Goal: Information Seeking & Learning: Learn about a topic

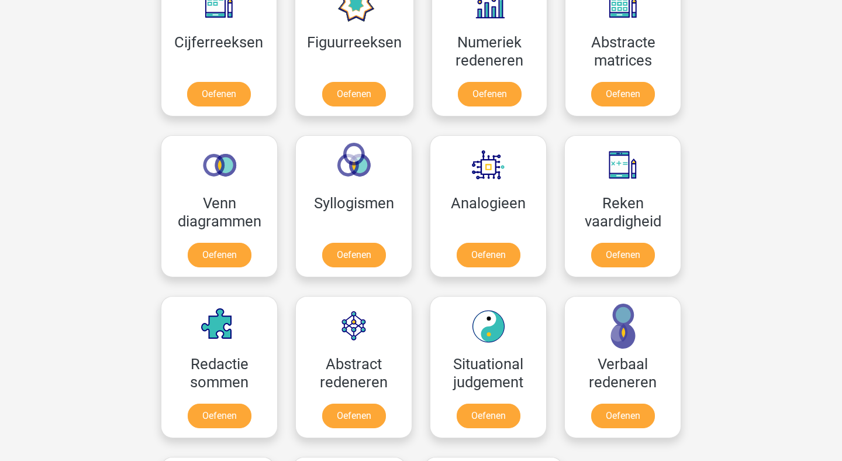
scroll to position [577, 0]
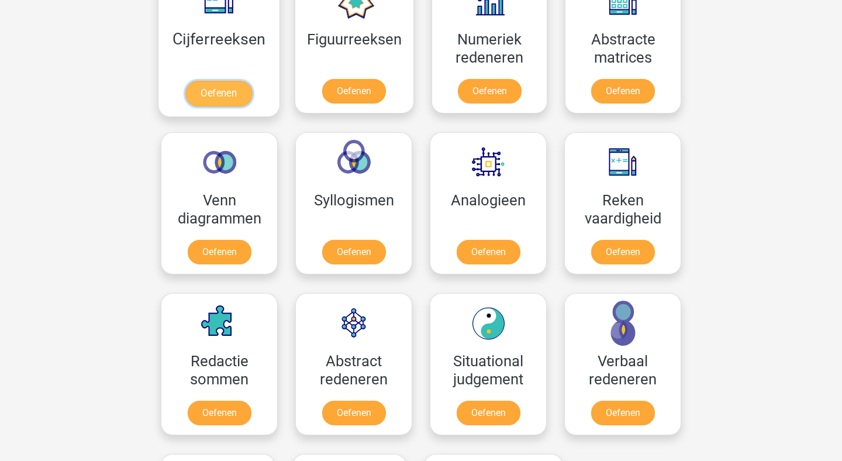
click at [218, 94] on link "Oefenen" at bounding box center [218, 94] width 67 height 26
click at [220, 87] on link "Oefenen" at bounding box center [218, 94] width 67 height 26
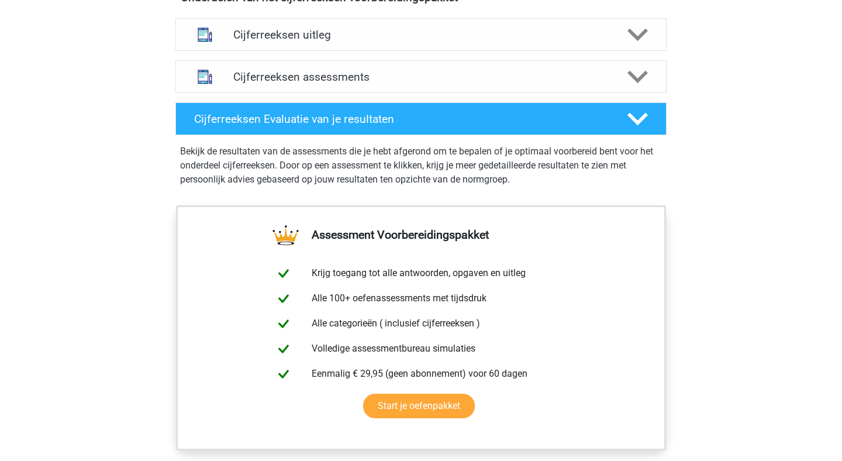
scroll to position [726, 0]
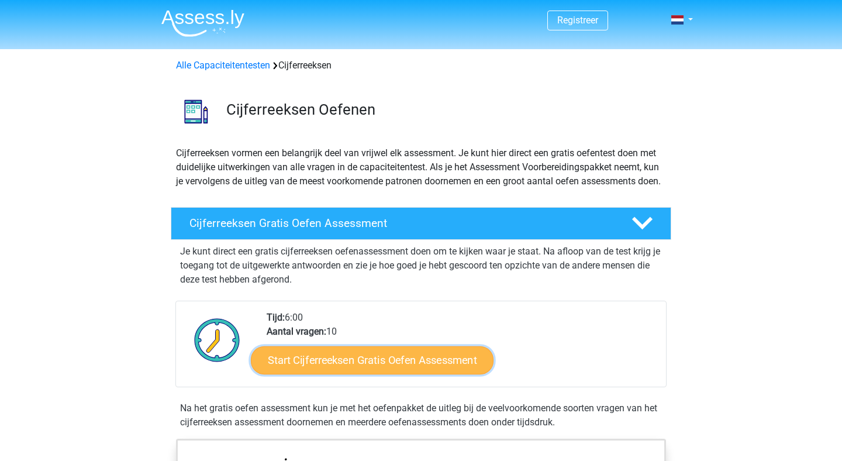
click at [359, 374] on link "Start Cijferreeksen Gratis Oefen Assessment" at bounding box center [372, 360] width 243 height 28
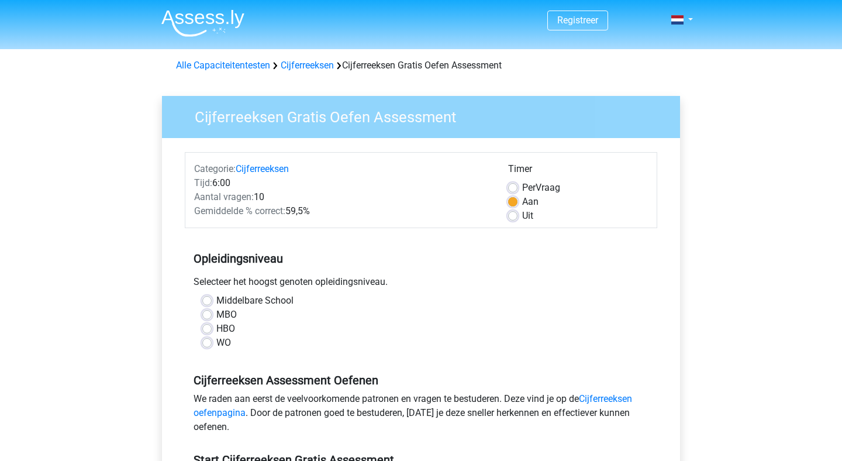
click at [216, 326] on label "HBO" at bounding box center [225, 329] width 19 height 14
click at [205, 326] on input "HBO" at bounding box center [206, 328] width 9 height 12
radio input "true"
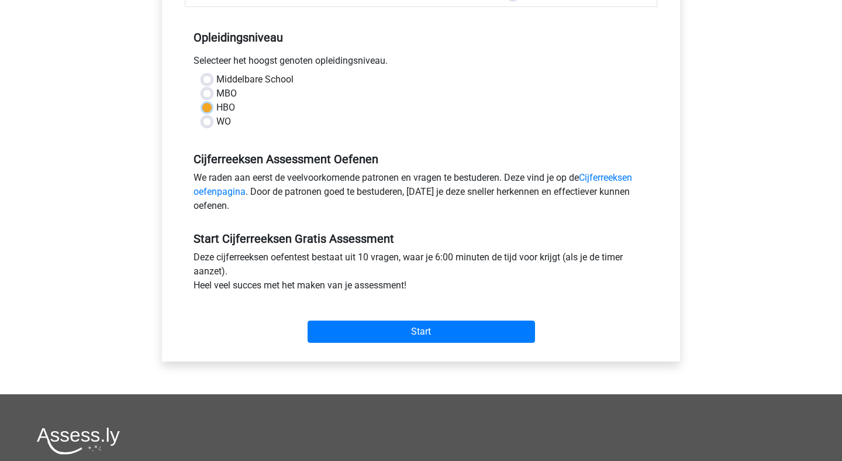
scroll to position [226, 0]
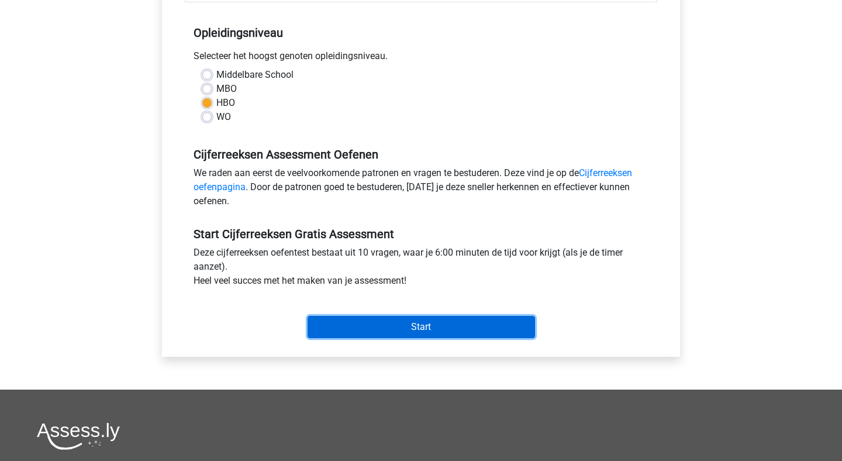
click at [425, 328] on input "Start" at bounding box center [422, 327] width 228 height 22
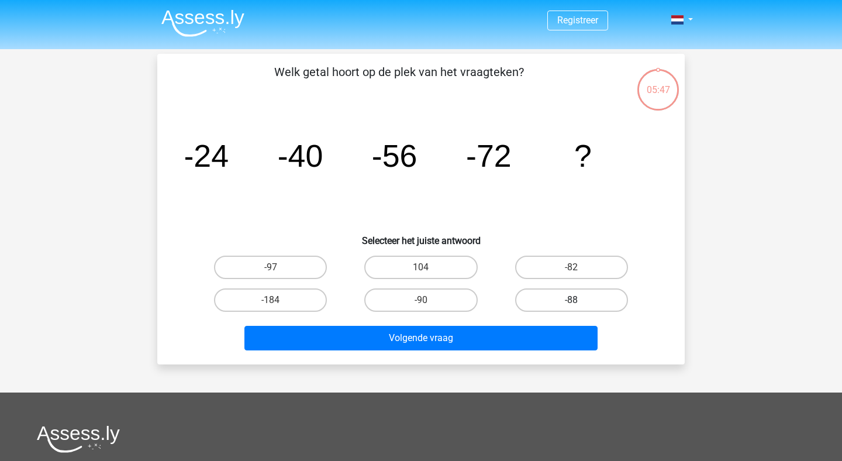
click at [564, 302] on label "-88" at bounding box center [571, 299] width 113 height 23
click at [571, 302] on input "-88" at bounding box center [575, 304] width 8 height 8
radio input "true"
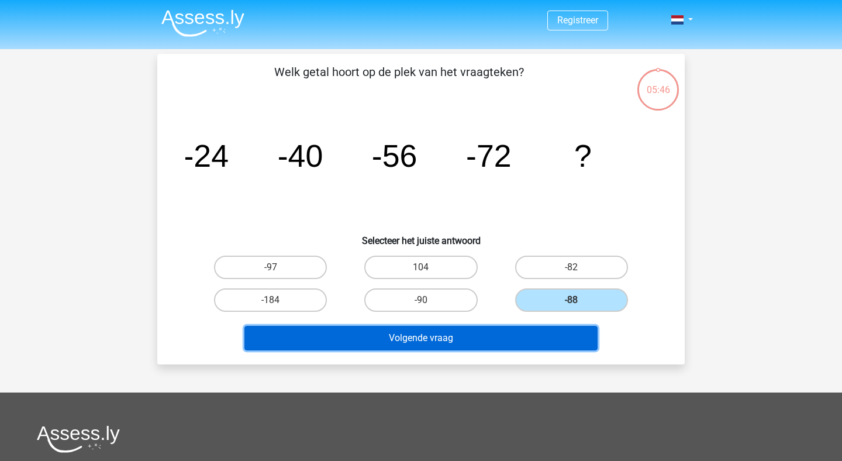
click at [518, 340] on button "Volgende vraag" at bounding box center [421, 338] width 354 height 25
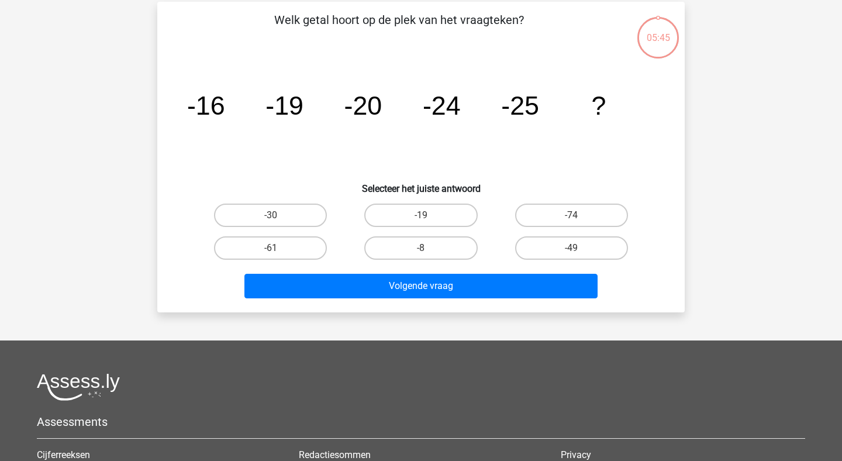
scroll to position [54, 0]
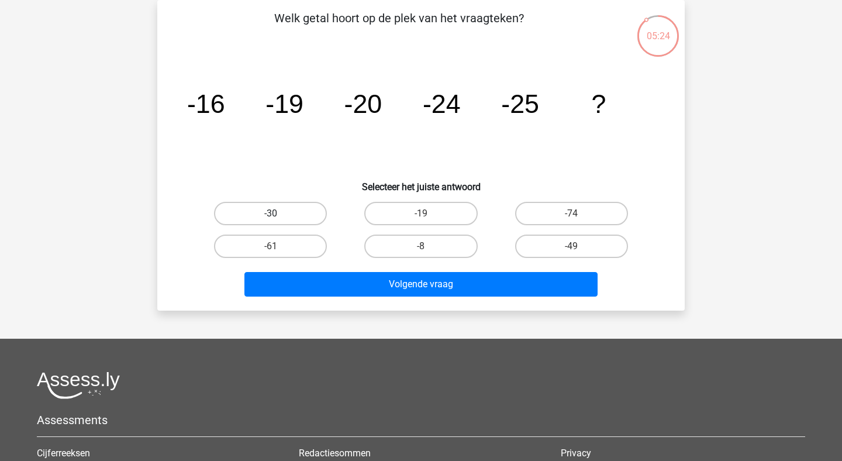
click at [291, 212] on label "-30" at bounding box center [270, 213] width 113 height 23
click at [278, 213] on input "-30" at bounding box center [275, 217] width 8 height 8
radio input "true"
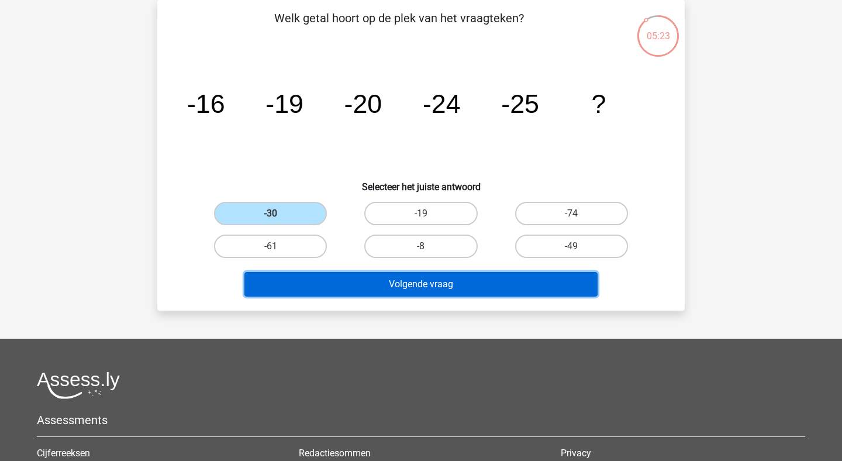
click at [449, 287] on button "Volgende vraag" at bounding box center [421, 284] width 354 height 25
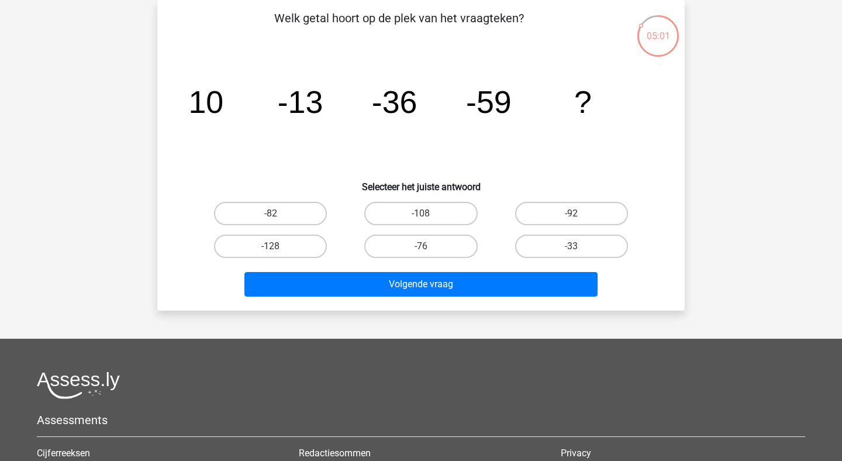
click at [272, 219] on input "-82" at bounding box center [275, 217] width 8 height 8
radio input "true"
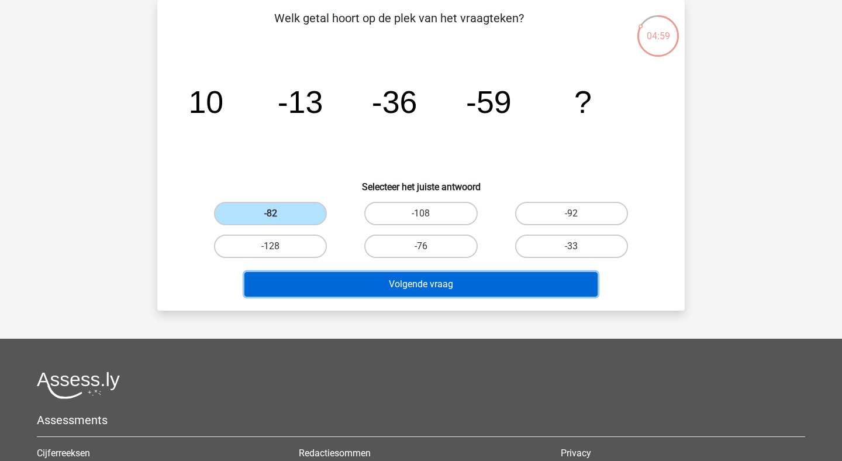
click at [447, 284] on button "Volgende vraag" at bounding box center [421, 284] width 354 height 25
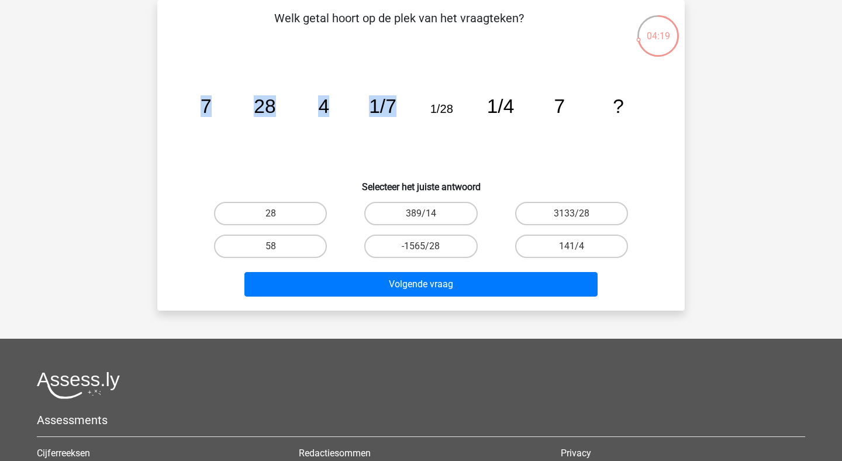
drag, startPoint x: 201, startPoint y: 107, endPoint x: 405, endPoint y: 119, distance: 204.5
click at [405, 119] on icon "image/svg+xml 7 28 4 1/7 1/28 1/4 7 ?" at bounding box center [420, 113] width 471 height 118
drag, startPoint x: 649, startPoint y: 104, endPoint x: 86, endPoint y: 129, distance: 563.8
click at [84, 128] on div "Registreer Nederlands English" at bounding box center [421, 296] width 842 height 701
copy g "7 28 4 1/7 1/28 1/4 7 ?"
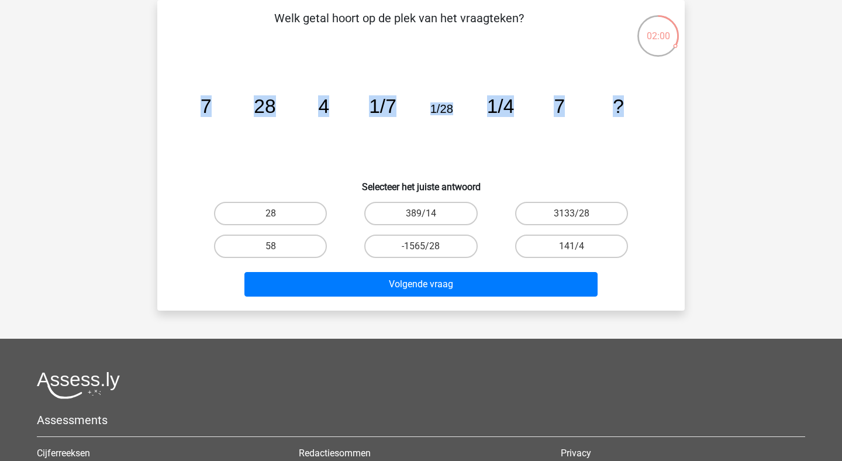
click at [272, 213] on input "28" at bounding box center [275, 217] width 8 height 8
radio input "true"
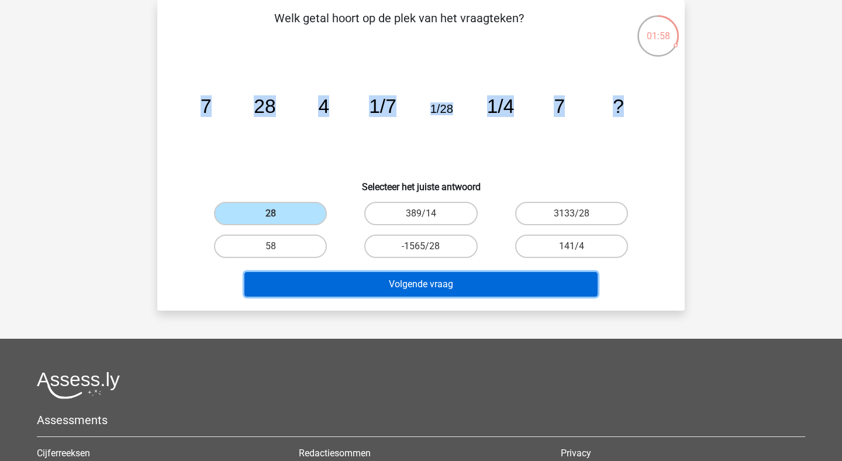
click at [432, 291] on button "Volgende vraag" at bounding box center [421, 284] width 354 height 25
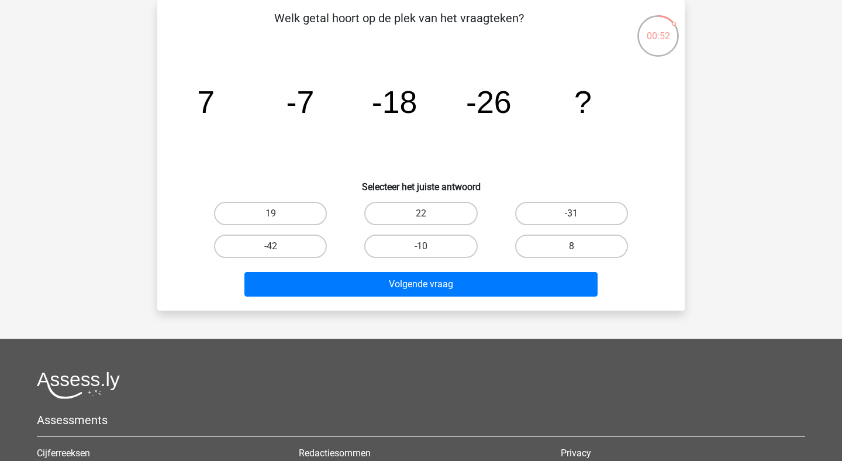
click at [587, 212] on label "-31" at bounding box center [571, 213] width 113 height 23
click at [579, 213] on input "-31" at bounding box center [575, 217] width 8 height 8
radio input "true"
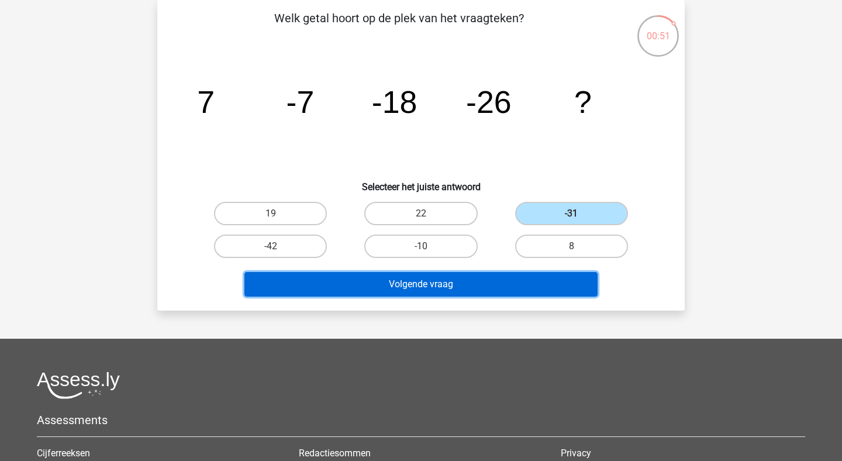
click at [436, 288] on button "Volgende vraag" at bounding box center [421, 284] width 354 height 25
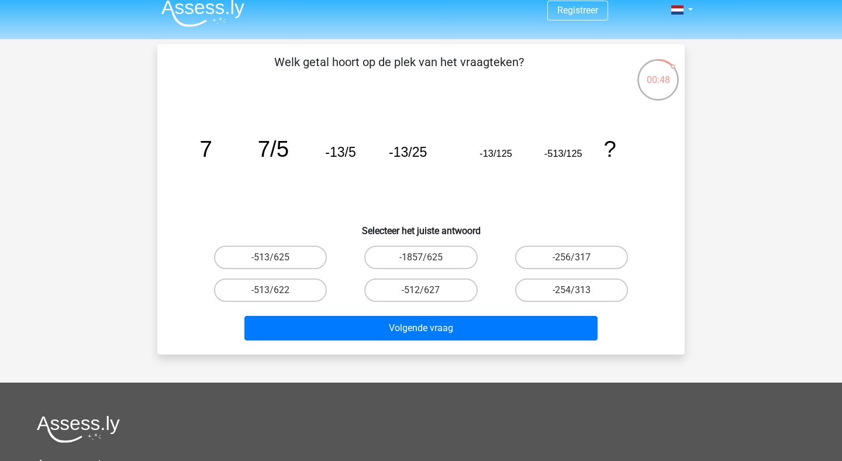
scroll to position [0, 0]
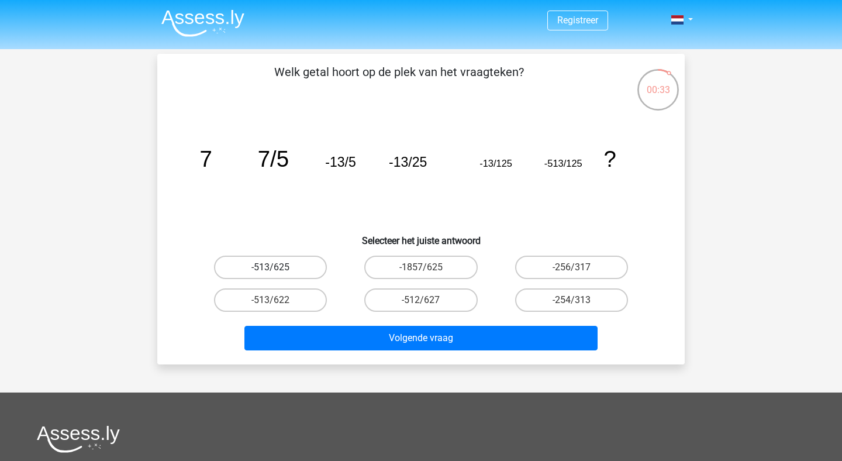
click at [295, 264] on label "-513/625" at bounding box center [270, 267] width 113 height 23
click at [278, 267] on input "-513/625" at bounding box center [275, 271] width 8 height 8
radio input "true"
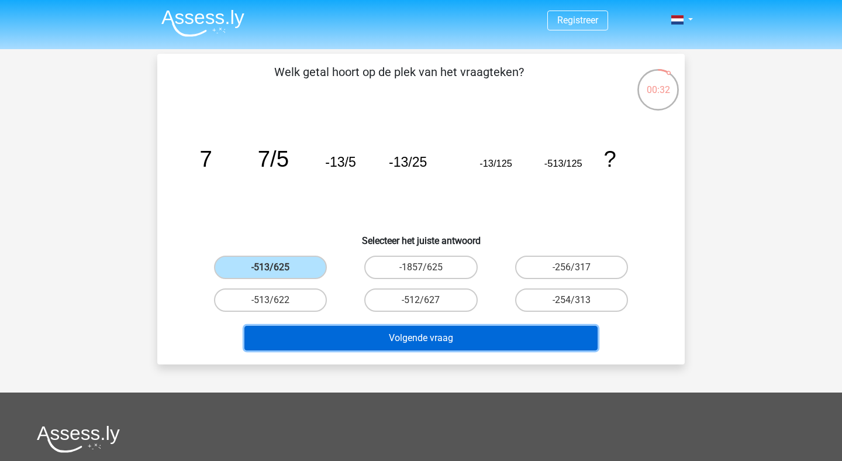
click at [441, 336] on button "Volgende vraag" at bounding box center [421, 338] width 354 height 25
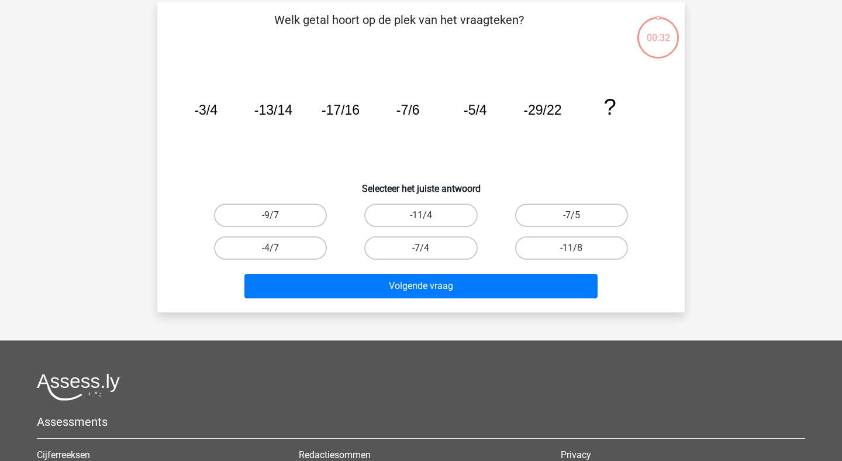
scroll to position [54, 0]
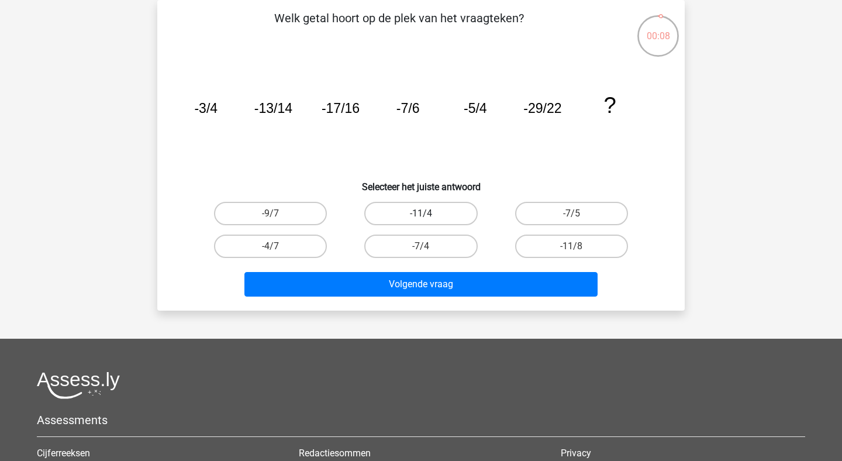
click at [429, 213] on label "-11/4" at bounding box center [420, 213] width 113 height 23
click at [429, 213] on input "-11/4" at bounding box center [425, 217] width 8 height 8
radio input "true"
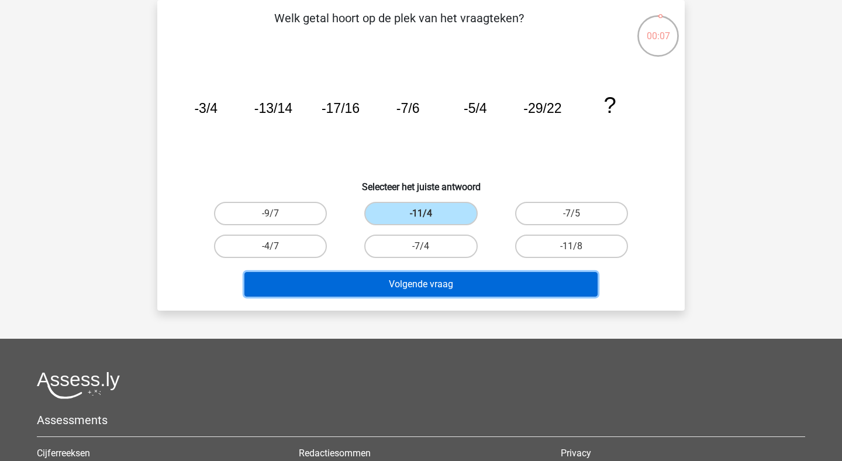
click at [439, 290] on button "Volgende vraag" at bounding box center [421, 284] width 354 height 25
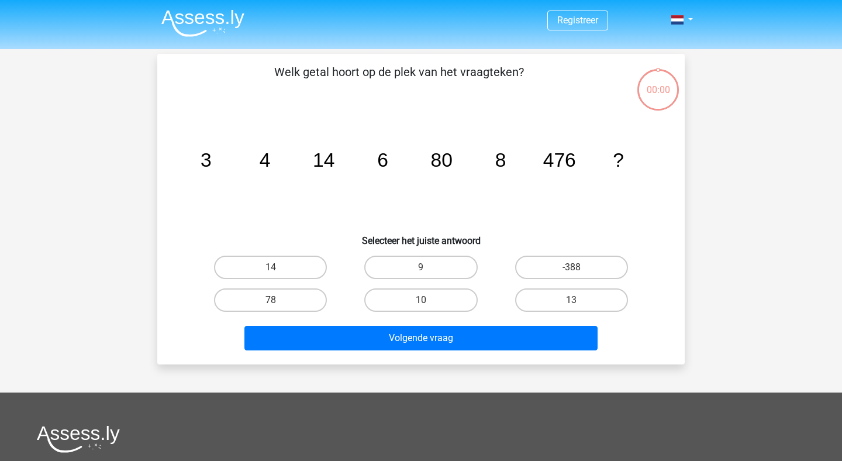
scroll to position [54, 0]
